Goal: Task Accomplishment & Management: Complete application form

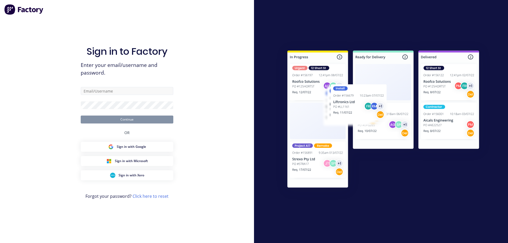
click at [118, 90] on input "text" at bounding box center [127, 91] width 93 height 8
type input "[EMAIL_ADDRESS][DOMAIN_NAME]"
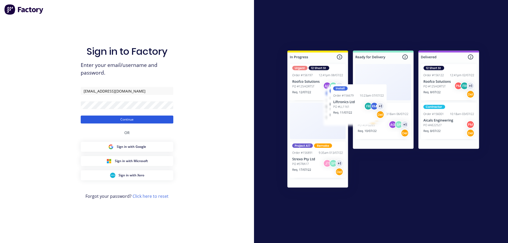
click at [114, 116] on button "Continue" at bounding box center [127, 120] width 93 height 8
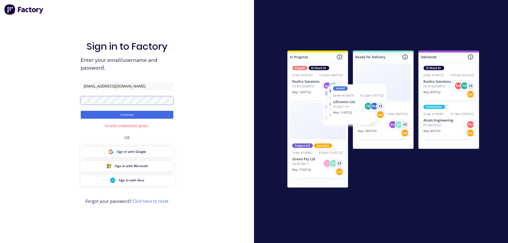
click at [67, 103] on div "Sign in to Factory Enter your email/username and password. [EMAIL_ADDRESS][DOMA…" at bounding box center [127, 121] width 254 height 243
click at [128, 113] on button "Continue" at bounding box center [127, 115] width 93 height 8
click at [128, 114] on button "Continue" at bounding box center [127, 115] width 93 height 8
click at [72, 102] on div "Sign in to Factory Enter your email/username and password. [EMAIL_ADDRESS][DOMA…" at bounding box center [127, 121] width 254 height 243
click at [95, 114] on button "Continue" at bounding box center [127, 115] width 93 height 8
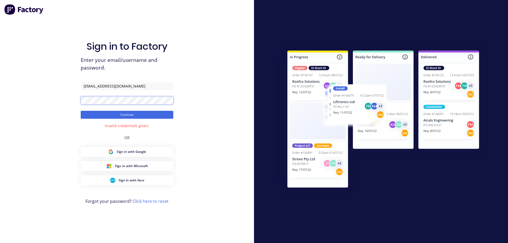
click at [68, 107] on div "Sign in to Factory Enter your email/username and password. [EMAIL_ADDRESS][DOMA…" at bounding box center [127, 121] width 254 height 243
click at [128, 115] on button "Continue" at bounding box center [127, 115] width 93 height 8
click at [63, 99] on div "Sign in to Factory Enter your email/username and password. [EMAIL_ADDRESS][DOMA…" at bounding box center [127, 121] width 254 height 243
click at [91, 115] on button "Continue" at bounding box center [127, 115] width 93 height 8
